Goal: Navigation & Orientation: Find specific page/section

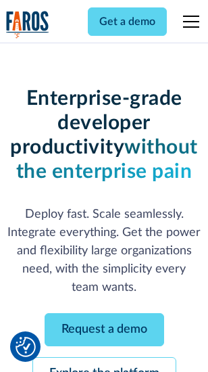
scroll to position [143, 0]
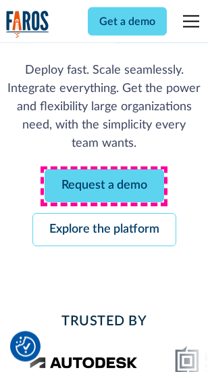
click at [104, 187] on link "Request a demo" at bounding box center [105, 186] width 120 height 33
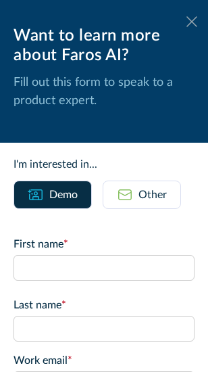
scroll to position [0, 0]
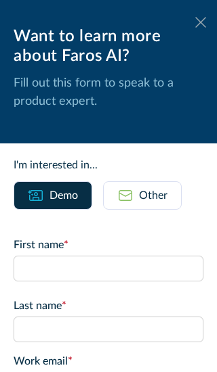
click at [195, 22] on icon at bounding box center [200, 22] width 11 height 10
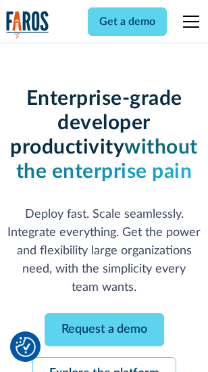
scroll to position [187, 0]
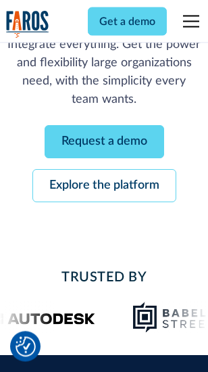
click at [104, 187] on link "Explore the platform" at bounding box center [104, 186] width 144 height 33
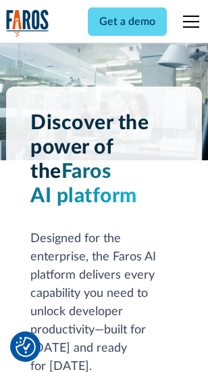
scroll to position [10310, 0]
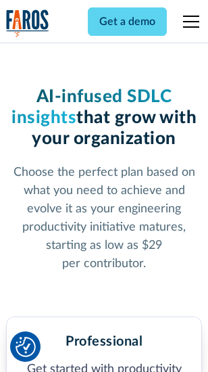
scroll to position [2145, 0]
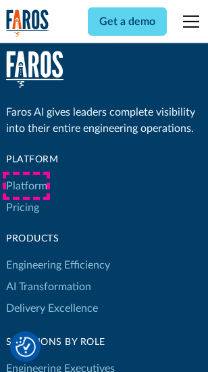
click at [26, 186] on link "Platform" at bounding box center [26, 186] width 41 height 22
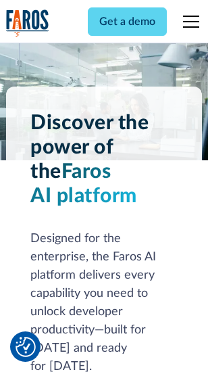
scroll to position [10745, 0]
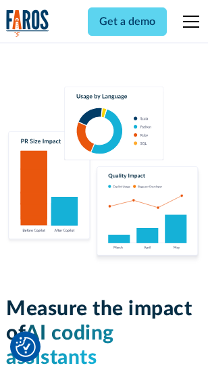
scroll to position [8450, 0]
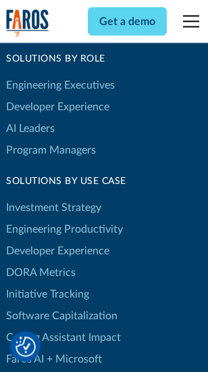
click at [41, 262] on link "DORA Metrics" at bounding box center [41, 273] width 70 height 22
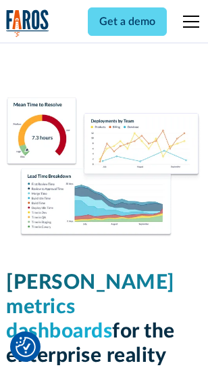
scroll to position [5992, 0]
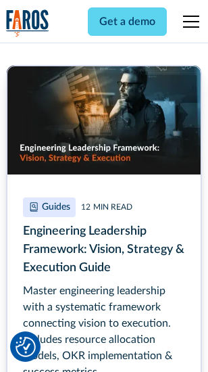
scroll to position [6197, 0]
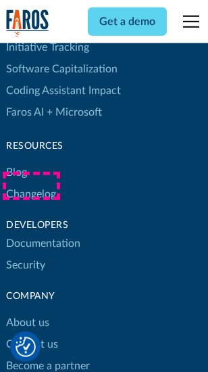
click at [31, 186] on link "Changelog" at bounding box center [31, 194] width 50 height 22
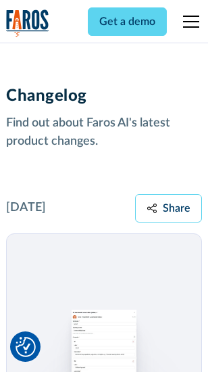
scroll to position [16597, 0]
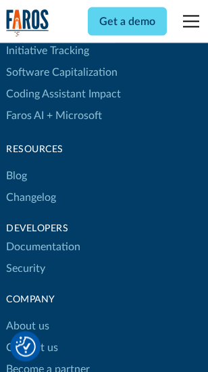
click at [27, 316] on link "About us" at bounding box center [27, 327] width 43 height 22
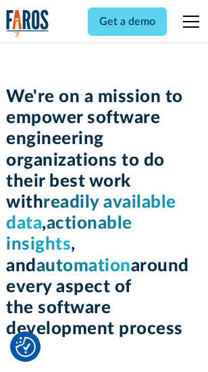
scroll to position [4681, 0]
